Goal: Task Accomplishment & Management: Manage account settings

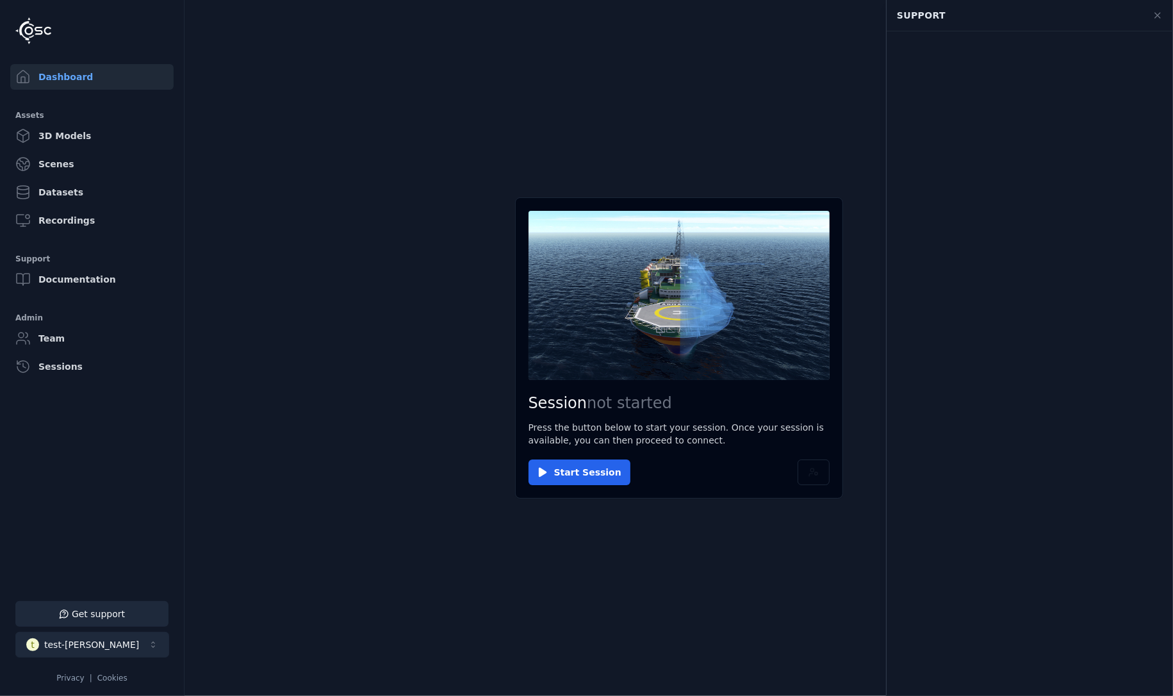
click at [86, 638] on div "test-[PERSON_NAME]" at bounding box center [91, 644] width 95 height 13
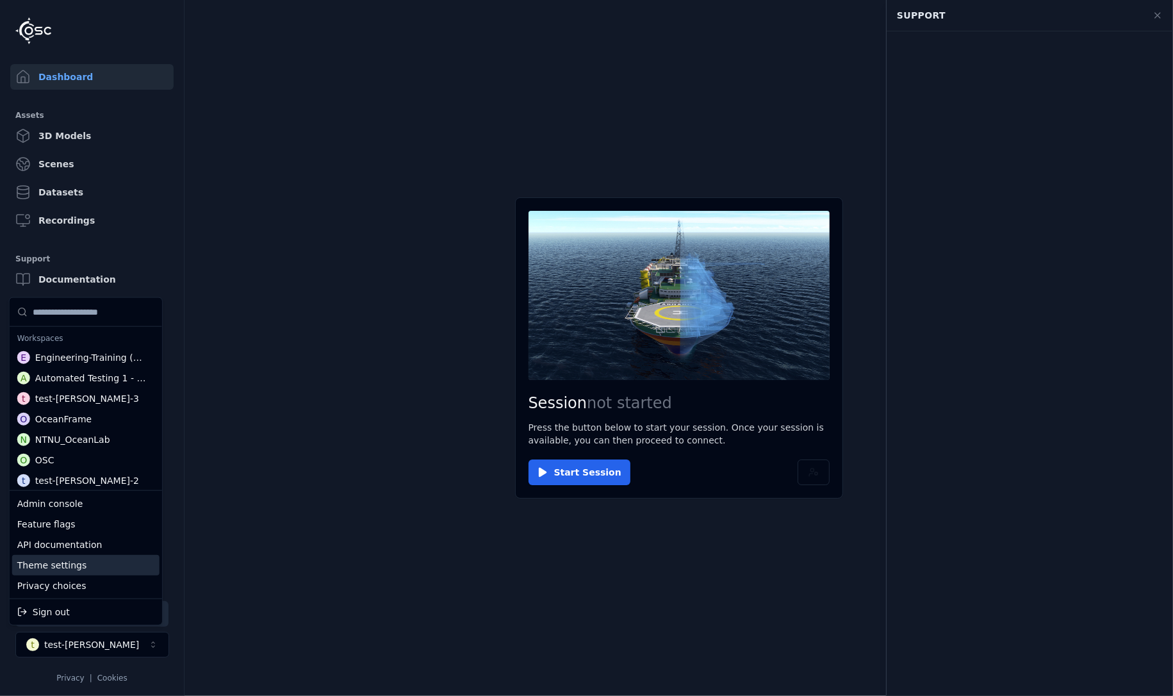
click at [76, 564] on div "Theme settings" at bounding box center [85, 565] width 147 height 21
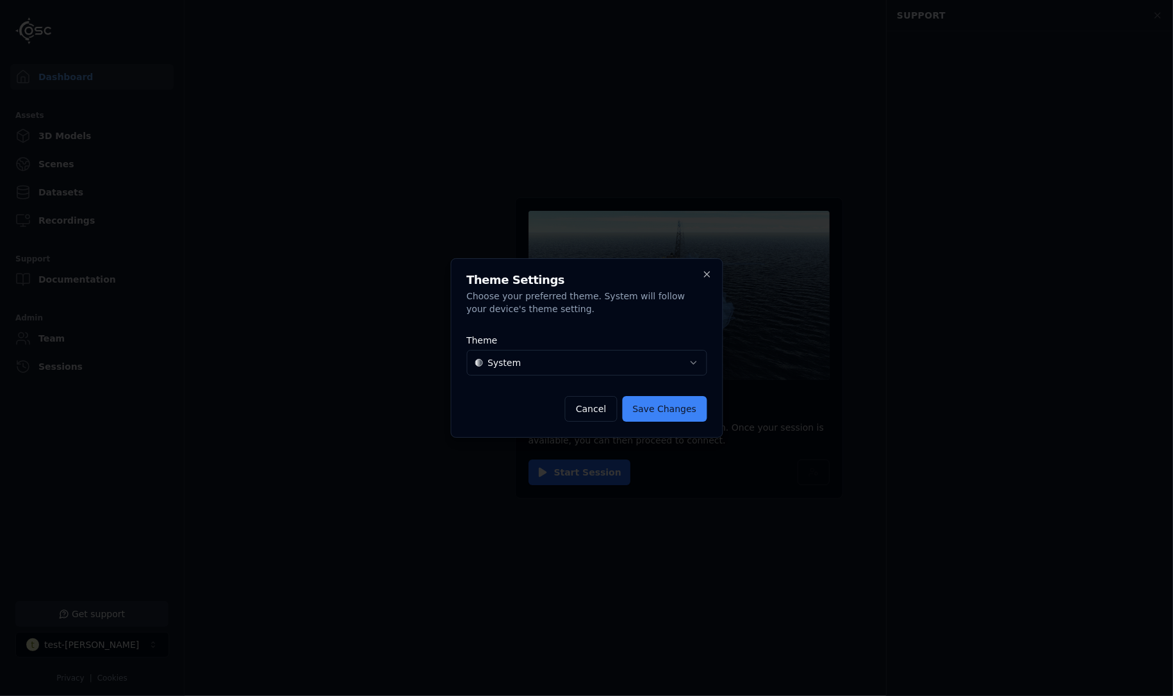
click at [559, 360] on body "Support Dashboard Assets 3D Models Scenes Datasets Recordings Support Documenta…" at bounding box center [586, 348] width 1173 height 696
click at [656, 408] on button "Save Changes" at bounding box center [664, 409] width 85 height 26
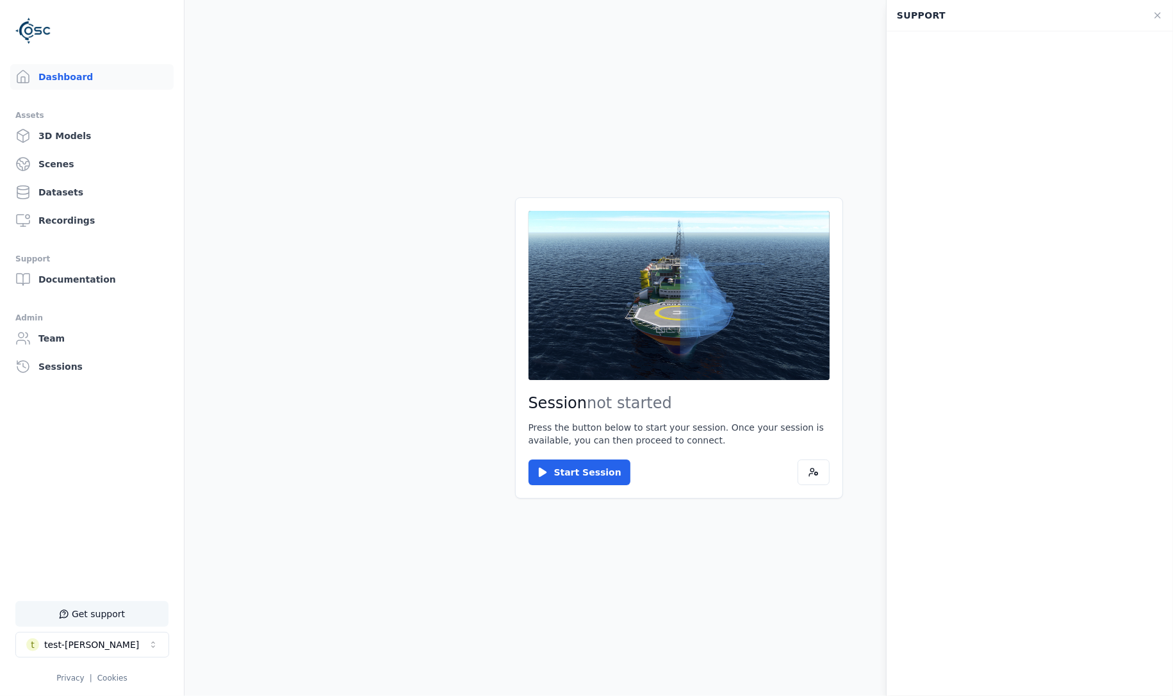
click at [122, 613] on button "Get support" at bounding box center [91, 614] width 153 height 26
click at [117, 646] on button "t test-[PERSON_NAME]" at bounding box center [92, 645] width 154 height 26
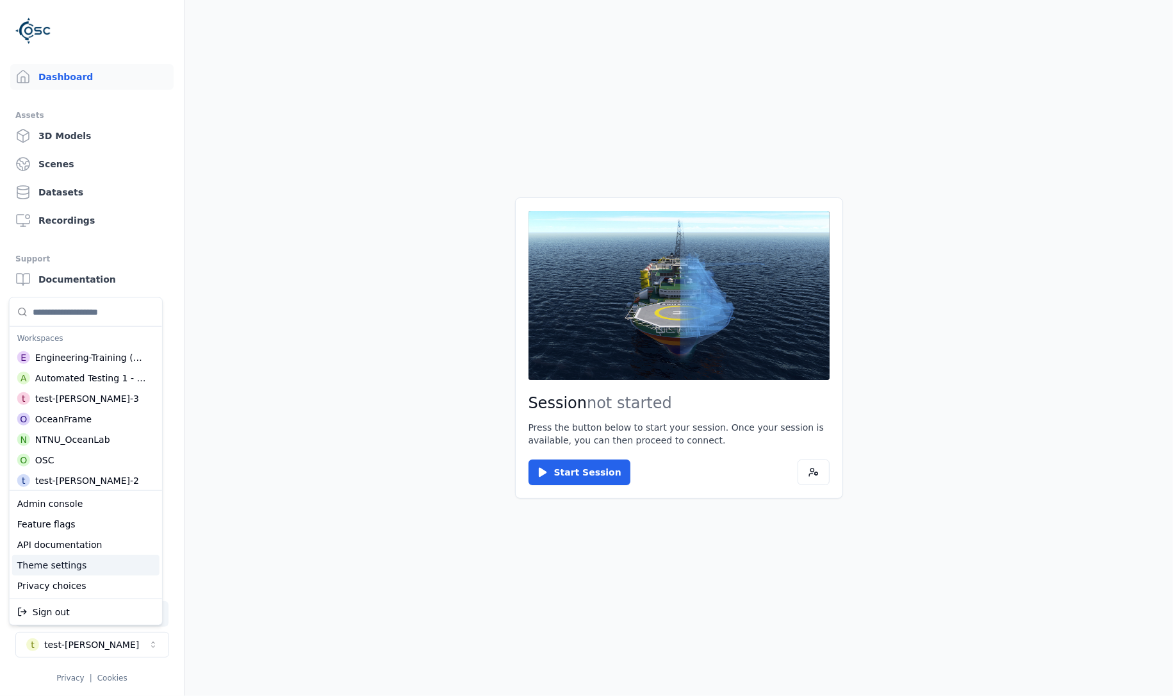
click at [83, 570] on div "Theme settings" at bounding box center [85, 565] width 147 height 21
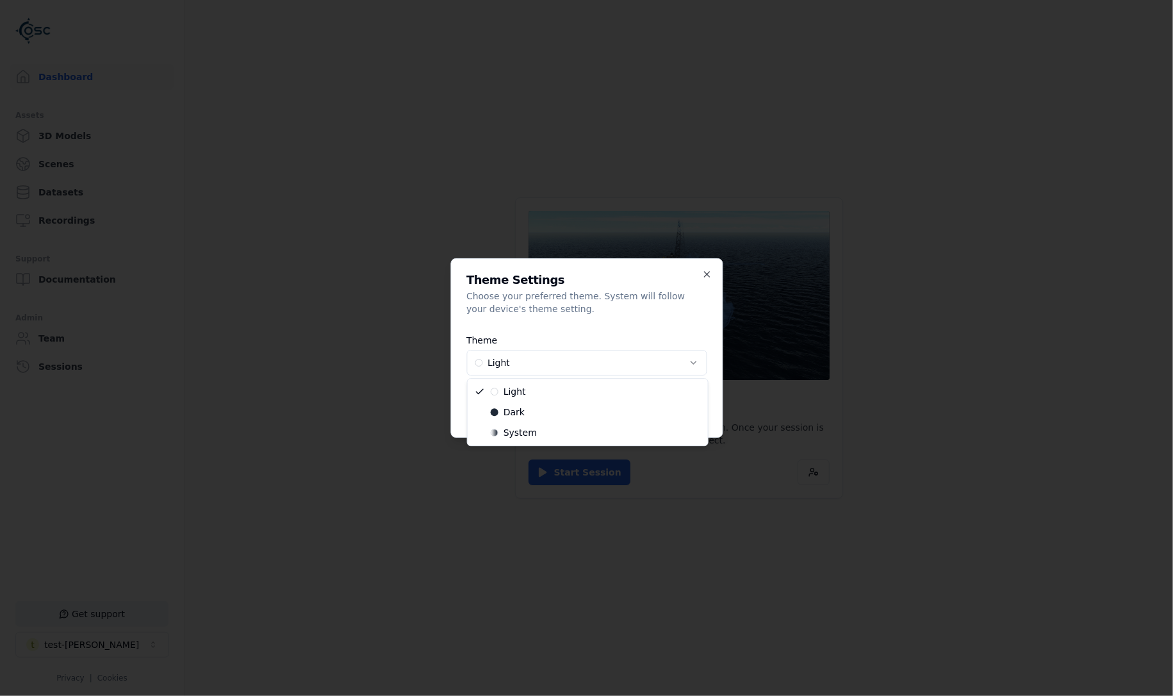
click at [508, 367] on body "Support Dashboard Assets 3D Models Scenes Datasets Recordings Support Documenta…" at bounding box center [586, 348] width 1173 height 696
click at [553, 550] on div at bounding box center [586, 348] width 1173 height 696
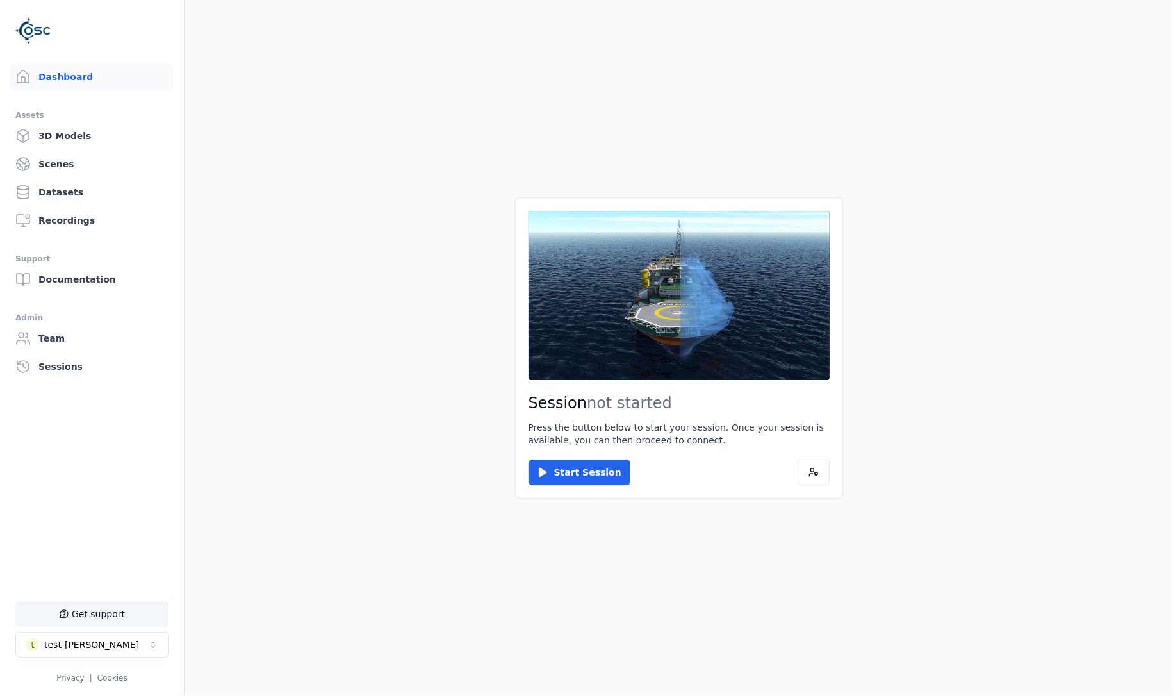
click at [147, 611] on button "Get support" at bounding box center [91, 614] width 153 height 26
click at [106, 647] on button "t test-[PERSON_NAME]" at bounding box center [92, 645] width 154 height 26
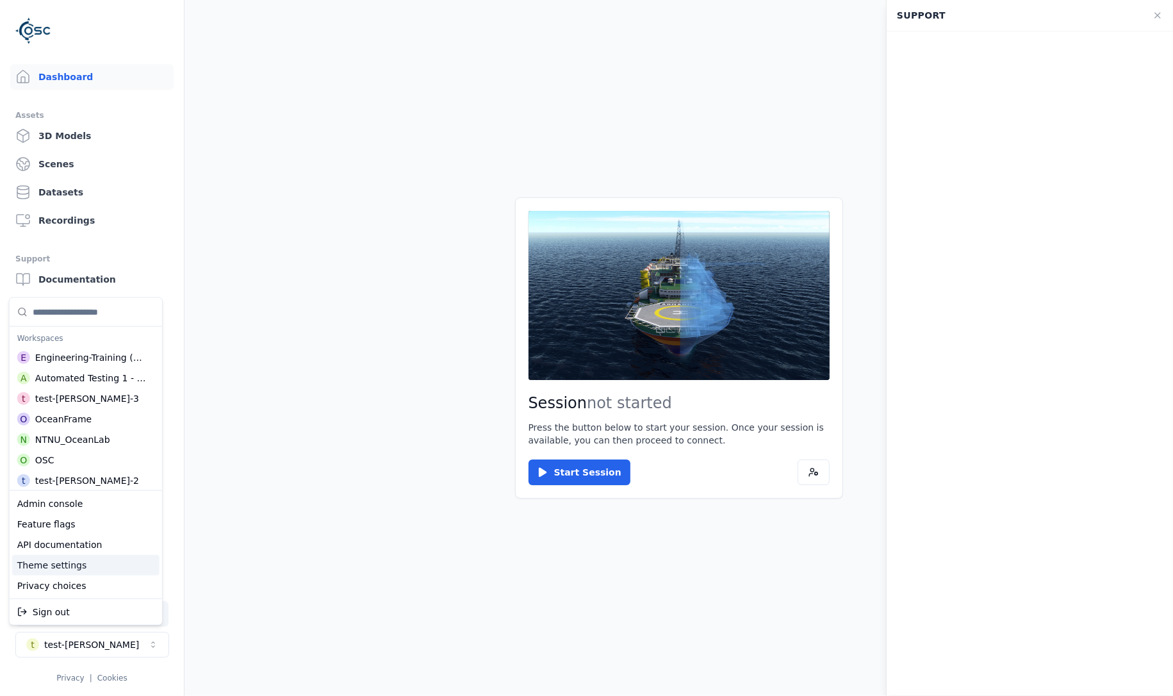
click at [63, 563] on div "Theme settings" at bounding box center [85, 565] width 147 height 21
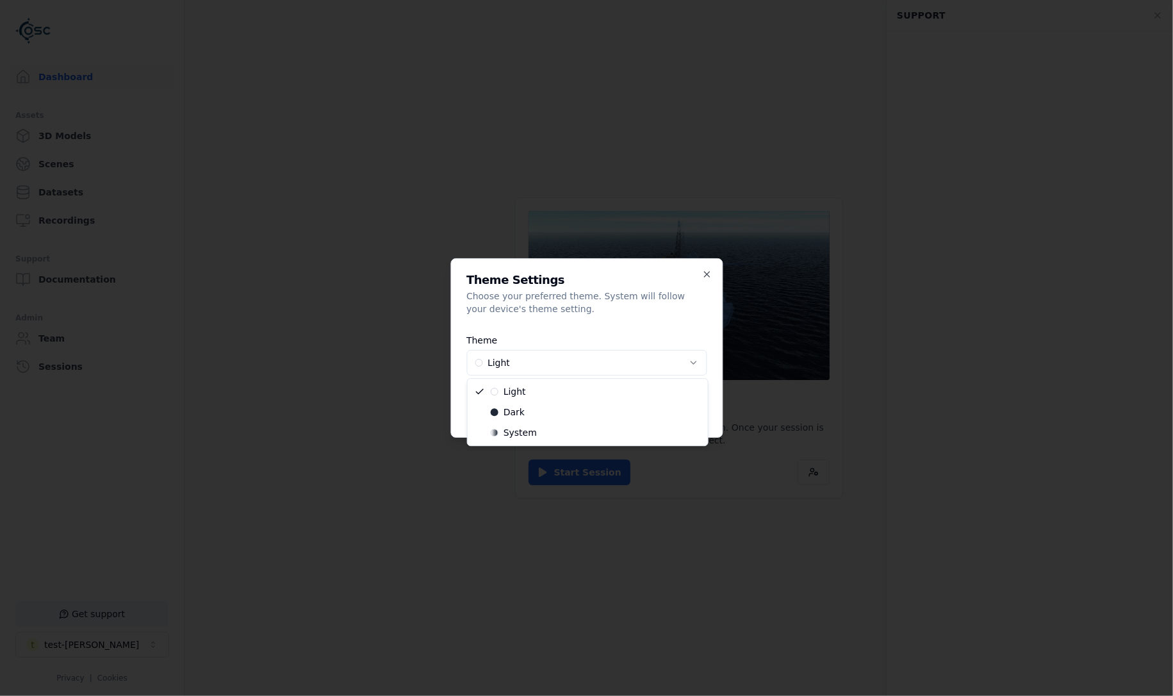
click at [519, 372] on body "Support Dashboard Assets 3D Models Scenes Datasets Recordings Support Documenta…" at bounding box center [586, 348] width 1173 height 696
click at [674, 404] on button "Save Changes" at bounding box center [664, 409] width 85 height 26
